Goal: Task Accomplishment & Management: Manage account settings

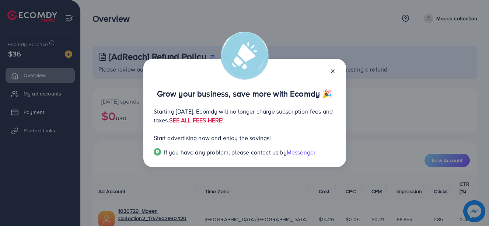
click at [334, 73] on icon at bounding box center [333, 71] width 6 height 6
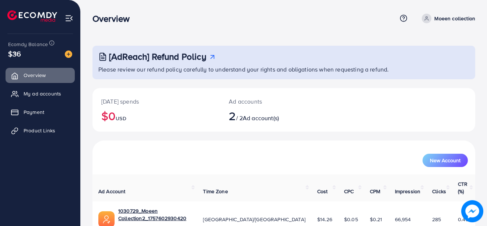
drag, startPoint x: 485, startPoint y: 58, endPoint x: 483, endPoint y: 86, distance: 27.7
click at [483, 86] on div "[AdReach] Refund Policy Please review our refund policy carefully to understand…" at bounding box center [284, 152] width 406 height 305
click at [49, 162] on ul "Overview My ad accounts Payment Product Links" at bounding box center [40, 126] width 80 height 123
click at [49, 92] on span "My ad accounts" at bounding box center [44, 93] width 38 height 7
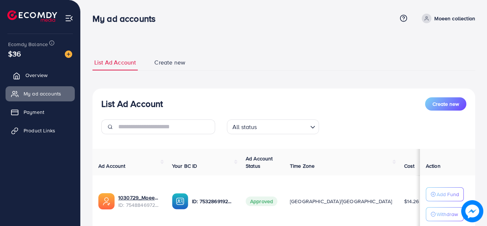
click at [31, 77] on span "Overview" at bounding box center [36, 74] width 22 height 7
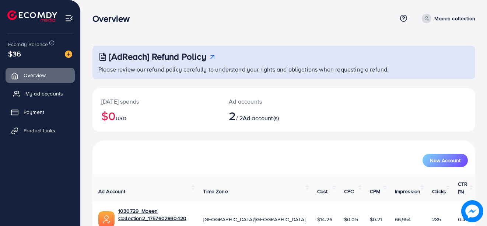
click at [35, 92] on span "My ad accounts" at bounding box center [44, 93] width 38 height 7
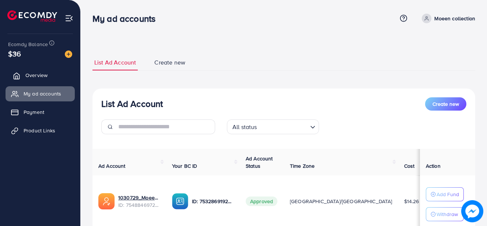
click at [46, 74] on span "Overview" at bounding box center [36, 74] width 22 height 7
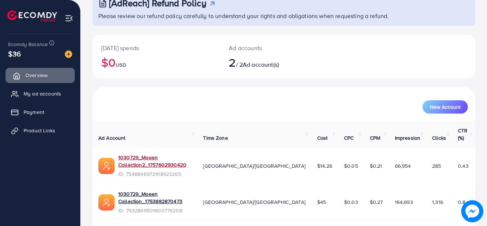
scroll to position [57, 0]
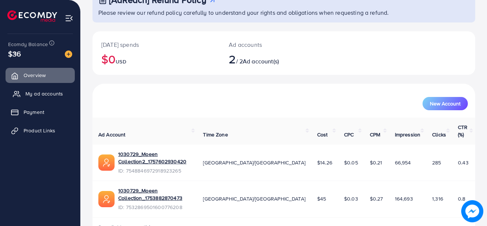
click at [37, 92] on span "My ad accounts" at bounding box center [44, 93] width 38 height 7
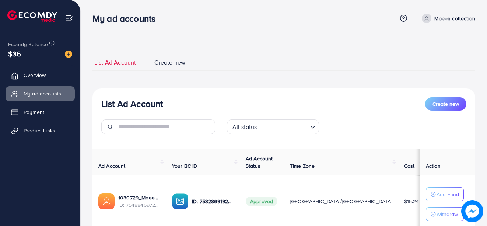
click at [194, 55] on li "Create new" at bounding box center [176, 63] width 49 height 16
click at [40, 73] on span "Overview" at bounding box center [36, 74] width 22 height 7
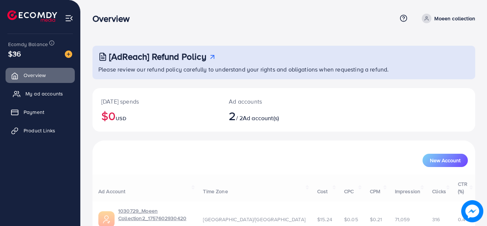
click at [42, 99] on link "My ad accounts" at bounding box center [40, 93] width 69 height 15
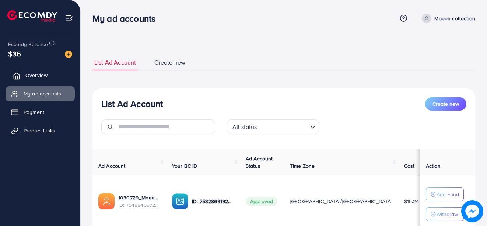
click at [34, 71] on link "Overview" at bounding box center [40, 75] width 69 height 15
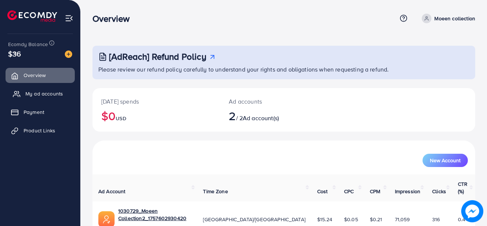
click at [53, 95] on span "My ad accounts" at bounding box center [44, 93] width 38 height 7
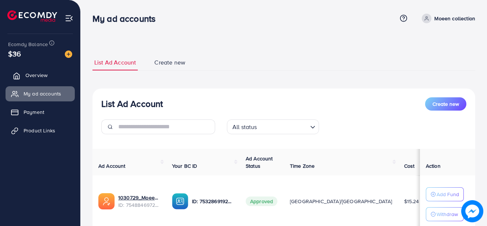
click at [42, 78] on span "Overview" at bounding box center [36, 74] width 22 height 7
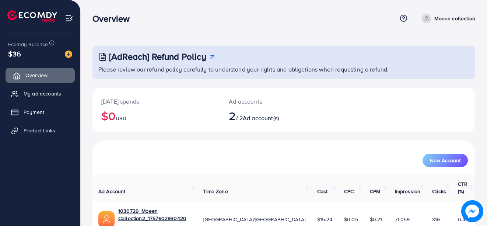
click at [42, 78] on span "Overview" at bounding box center [36, 74] width 22 height 7
click at [43, 92] on span "My ad accounts" at bounding box center [44, 93] width 38 height 7
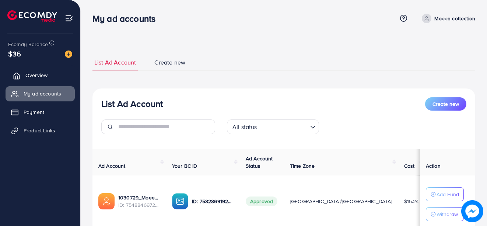
click at [43, 70] on link "Overview" at bounding box center [40, 75] width 69 height 15
